Goal: Contribute content: Add original content to the website for others to see

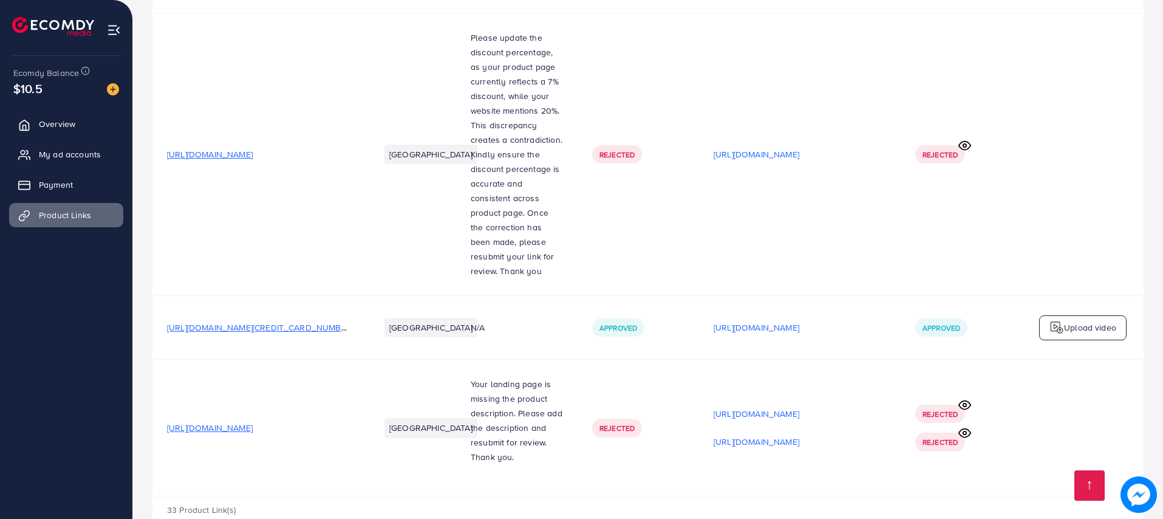
scroll to position [3036, 0]
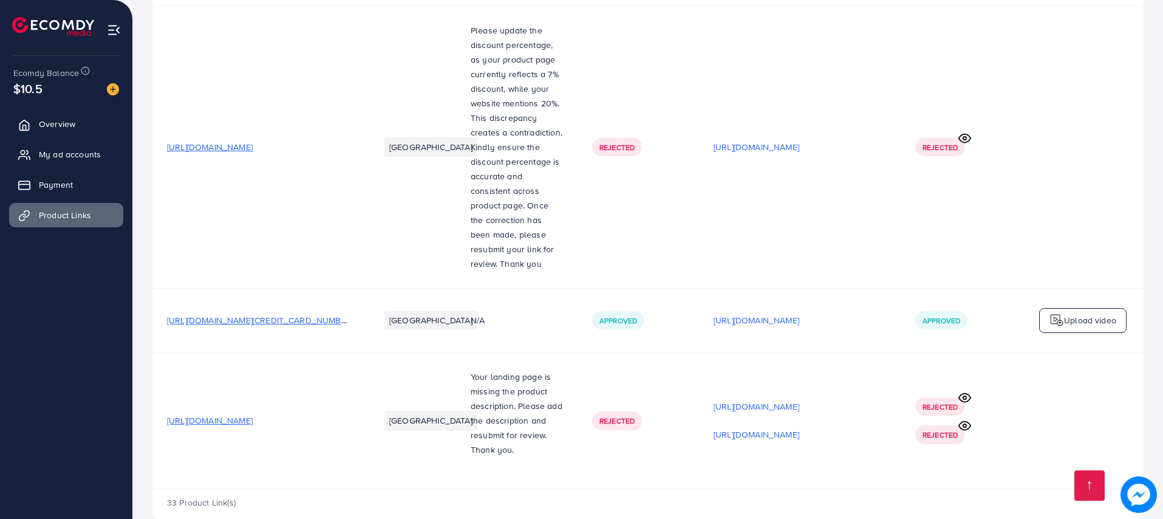
click at [964, 391] on icon at bounding box center [964, 397] width 13 height 13
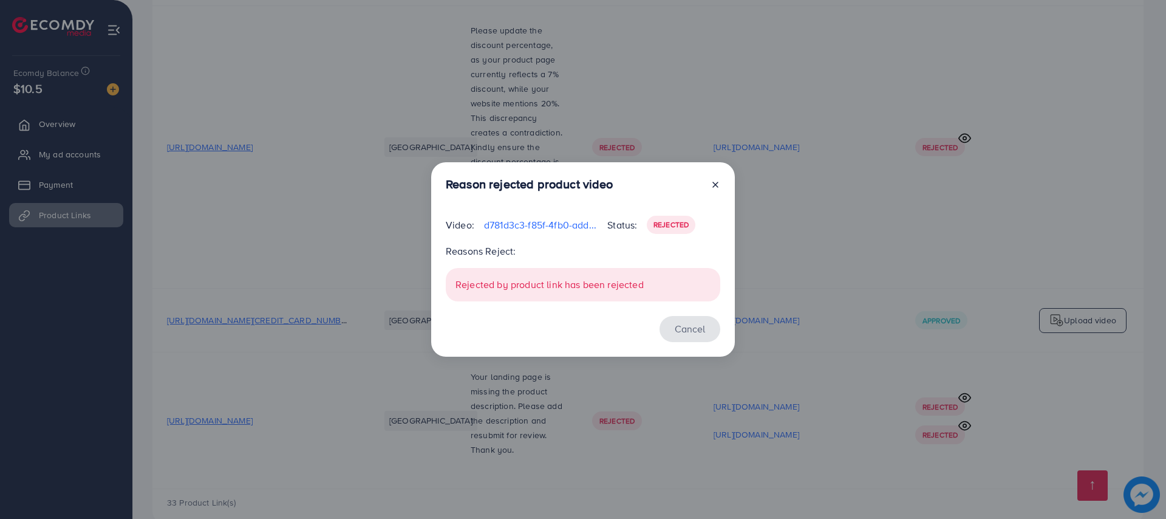
click at [673, 321] on button "Cancel" at bounding box center [689, 329] width 61 height 26
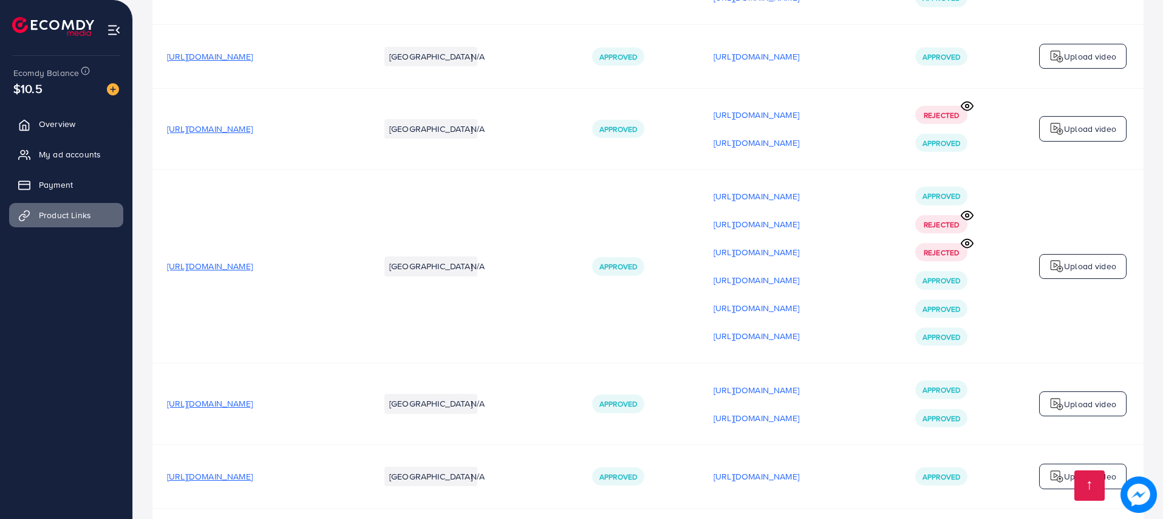
scroll to position [2399, 0]
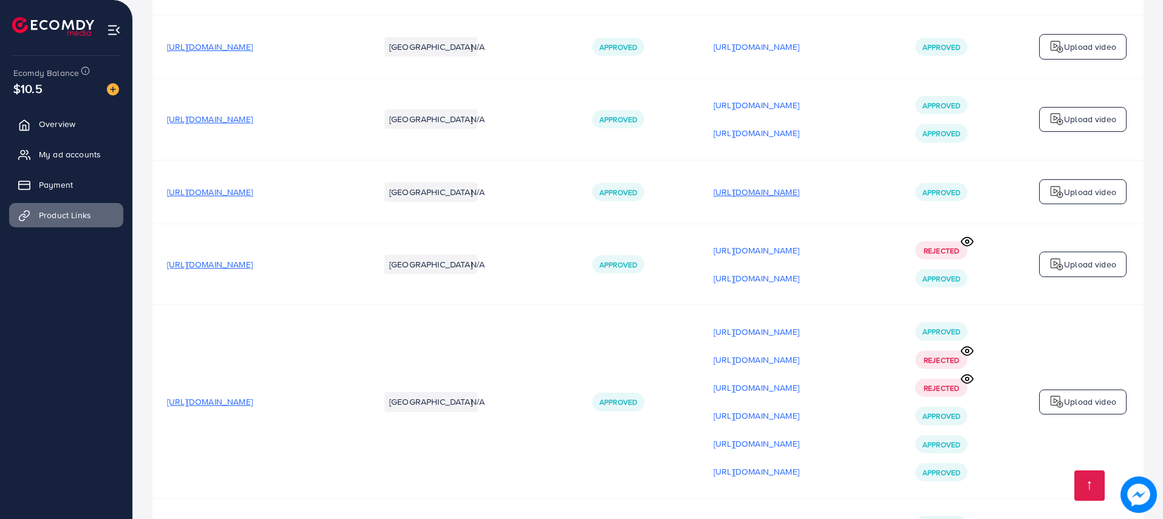
click at [725, 185] on p "[URL][DOMAIN_NAME]" at bounding box center [756, 192] width 86 height 15
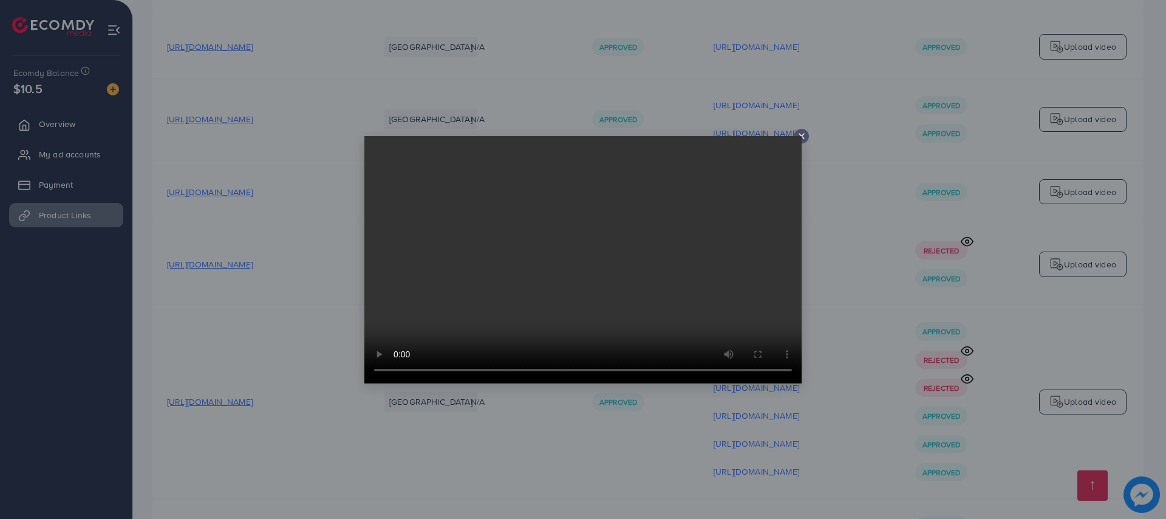
click at [800, 138] on video at bounding box center [582, 259] width 437 height 247
click at [801, 137] on icon at bounding box center [802, 136] width 10 height 10
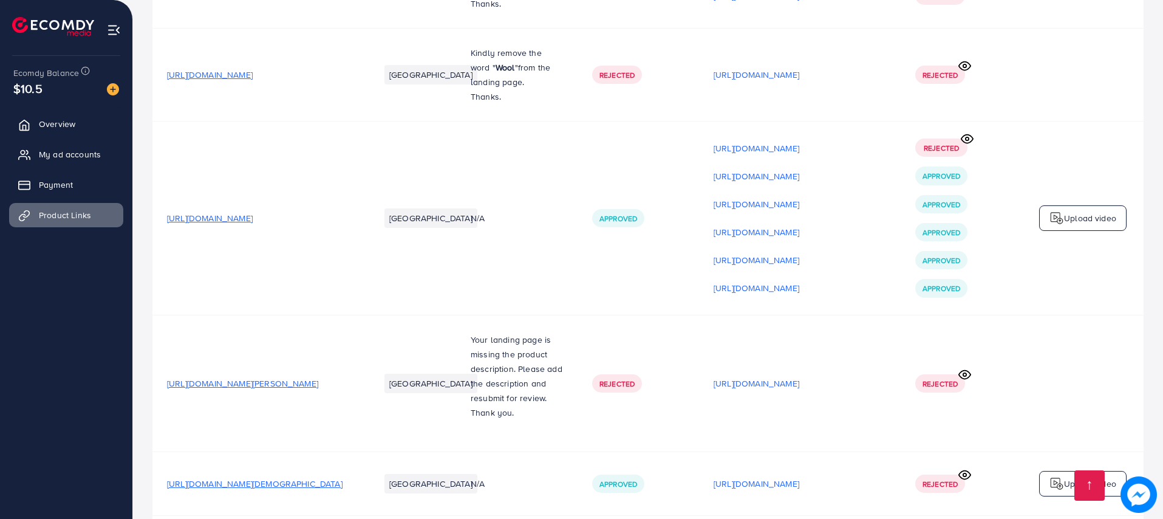
scroll to position [668, 0]
click at [1102, 226] on p "Upload video" at bounding box center [1090, 219] width 52 height 15
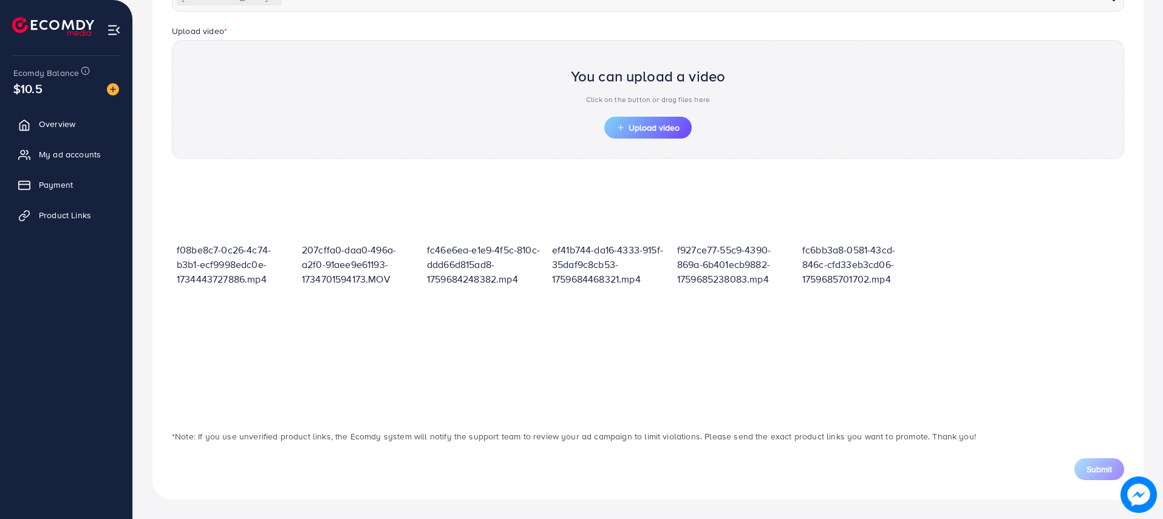
scroll to position [368, 0]
click at [628, 131] on span "Upload video" at bounding box center [647, 127] width 63 height 9
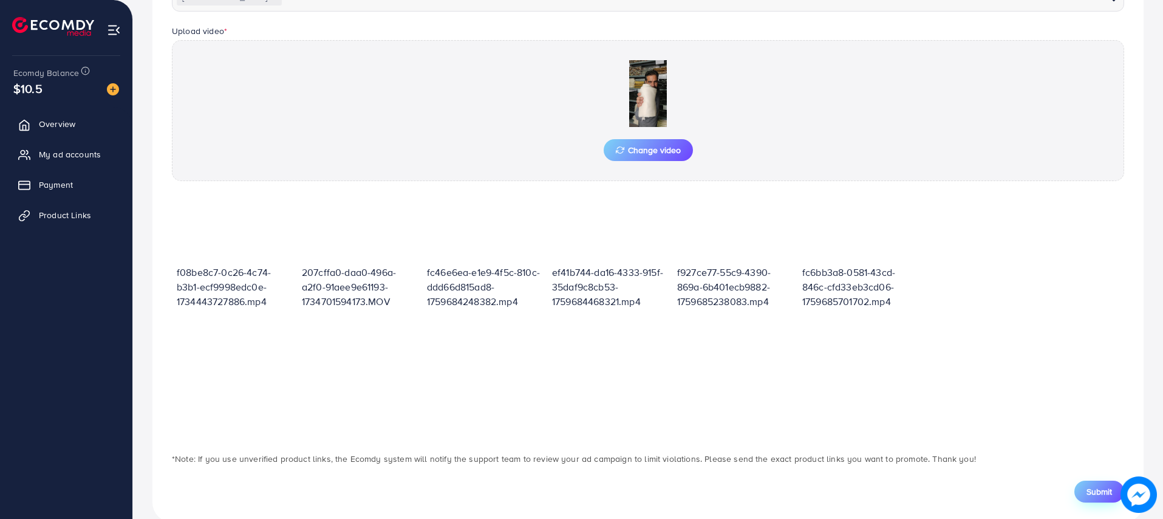
click at [1098, 483] on button "Submit" at bounding box center [1099, 491] width 50 height 22
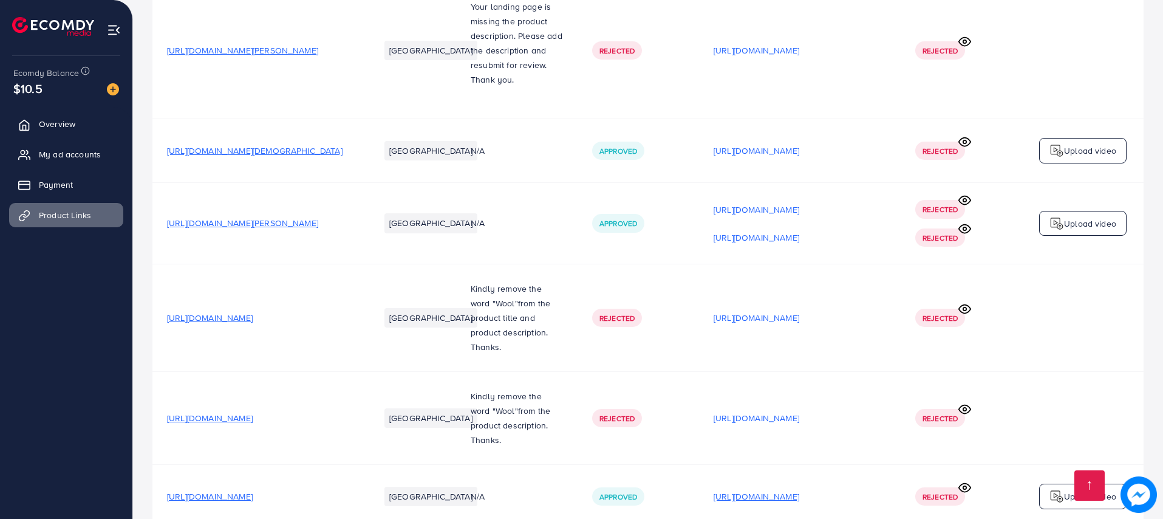
scroll to position [911, 0]
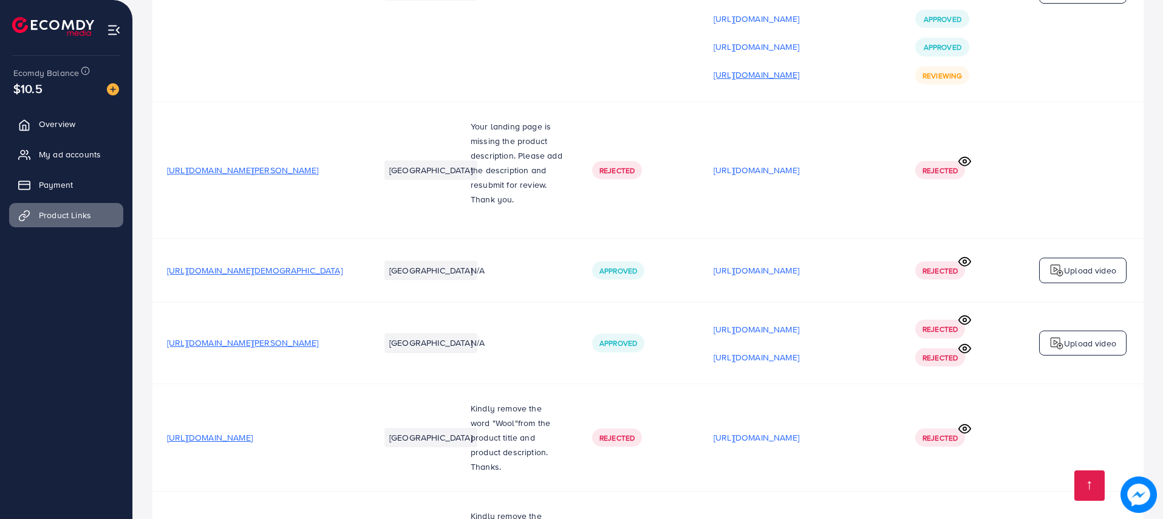
click at [733, 77] on p "[URL][DOMAIN_NAME]" at bounding box center [756, 74] width 86 height 15
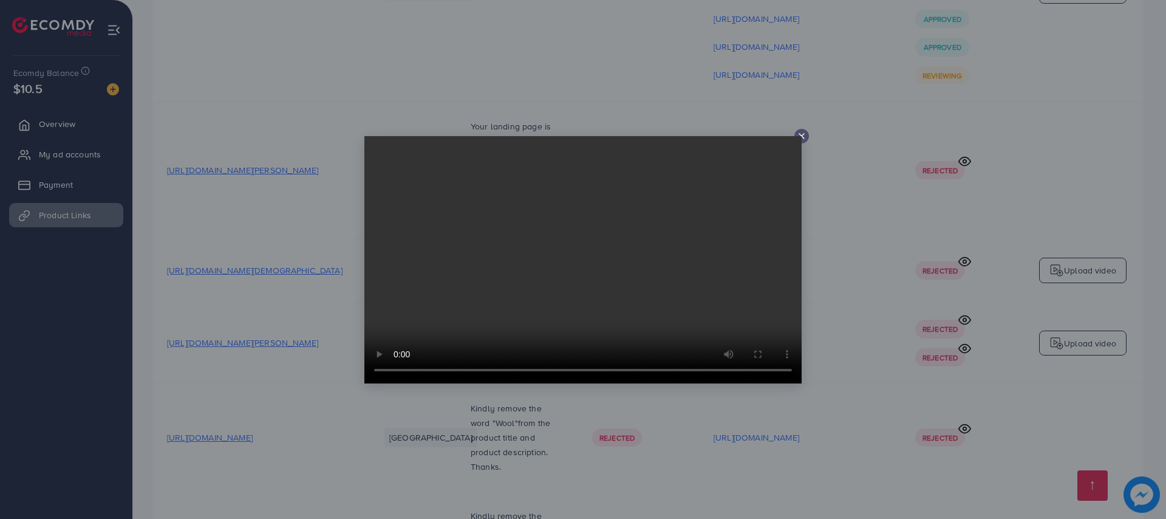
click at [800, 138] on video at bounding box center [582, 259] width 437 height 247
click at [801, 134] on icon at bounding box center [802, 136] width 10 height 10
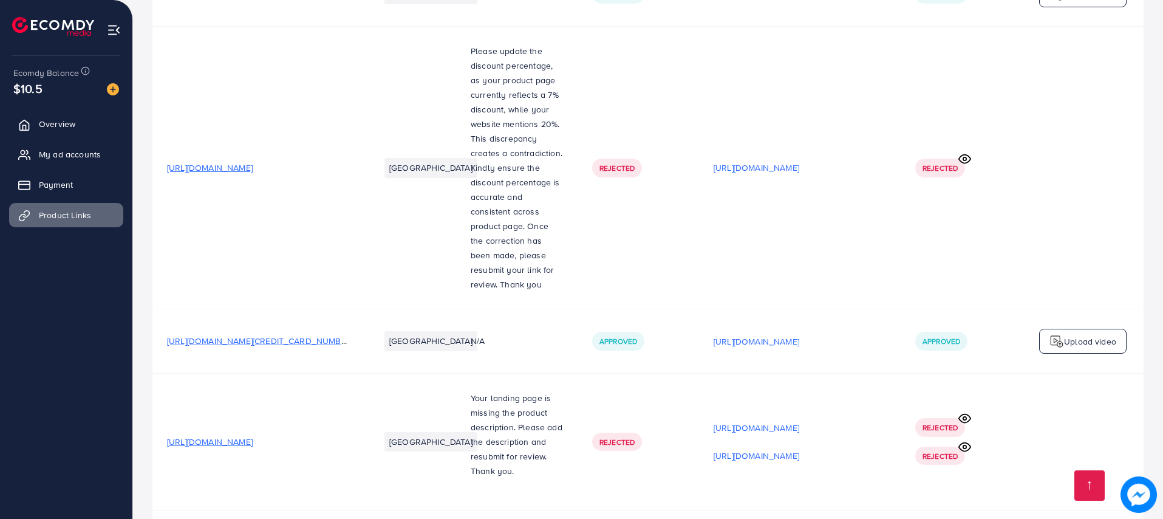
scroll to position [3064, 0]
